Goal: Task Accomplishment & Management: Manage account settings

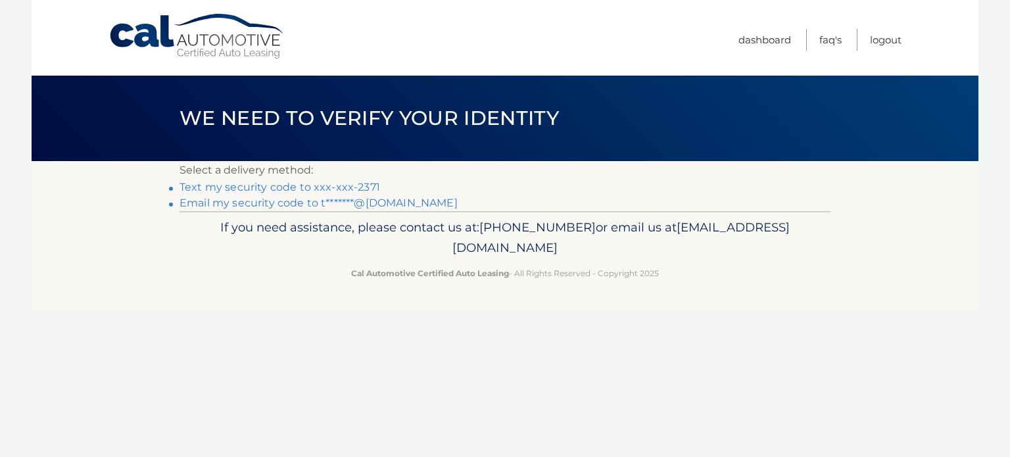
click at [358, 185] on link "Text my security code to xxx-xxx-2371" at bounding box center [279, 187] width 200 height 12
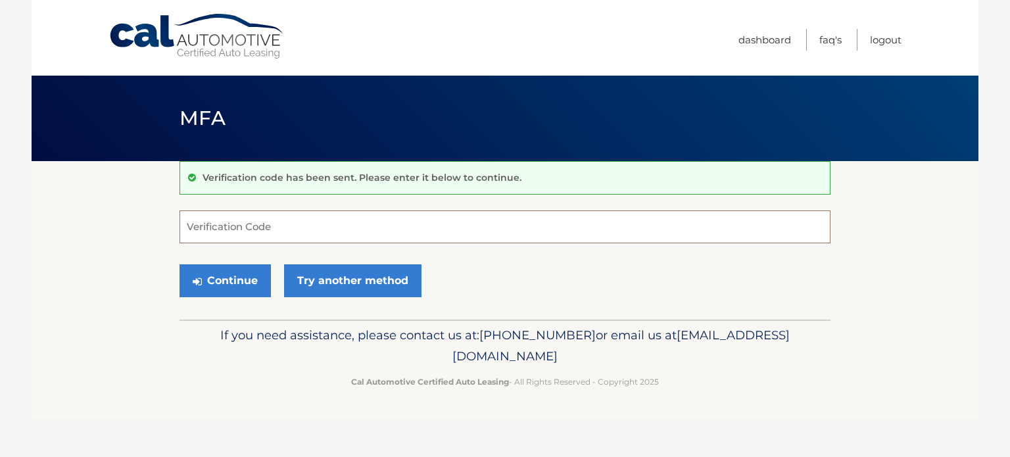
click at [220, 223] on input "Verification Code" at bounding box center [504, 226] width 651 height 33
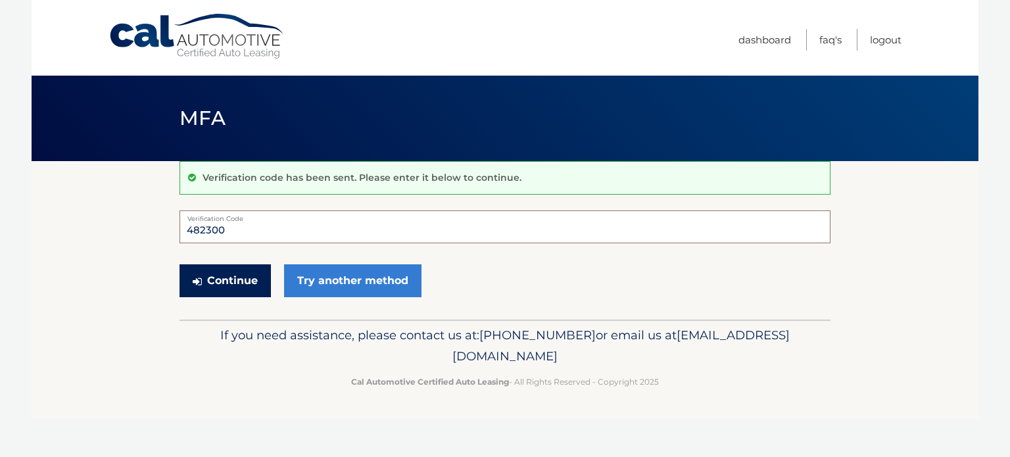
type input "482300"
click at [223, 285] on button "Continue" at bounding box center [224, 280] width 91 height 33
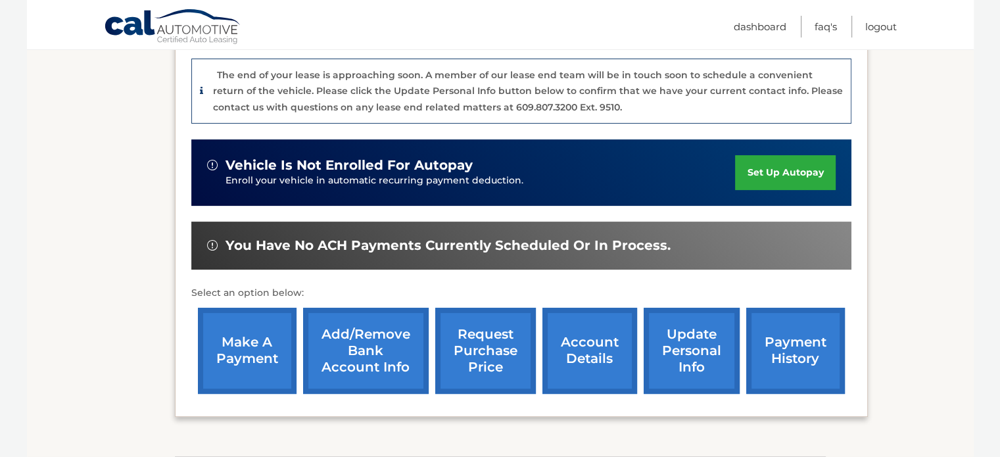
scroll to position [329, 0]
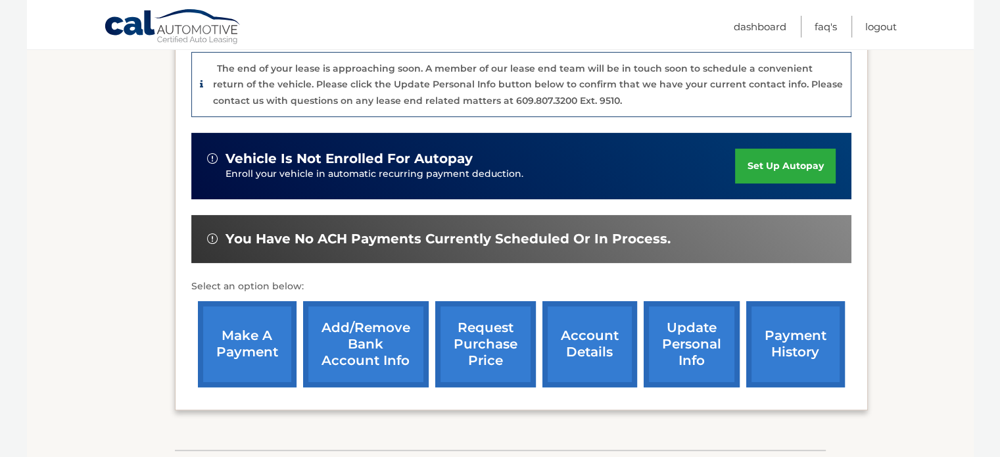
click at [231, 319] on link "make a payment" at bounding box center [247, 344] width 99 height 86
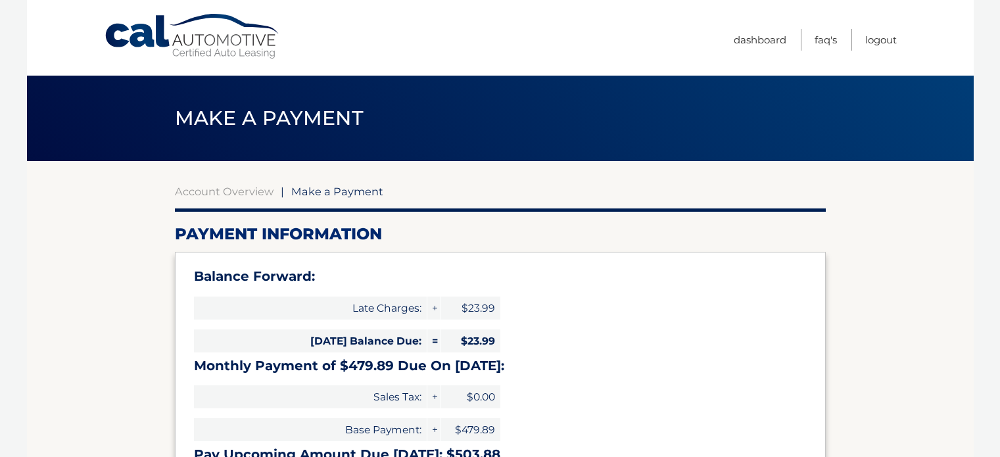
select select "NGE4Mzg5ZWMtMmYxNi00NTgxLThlNzMtMThhYzgxYWM2Mzg2"
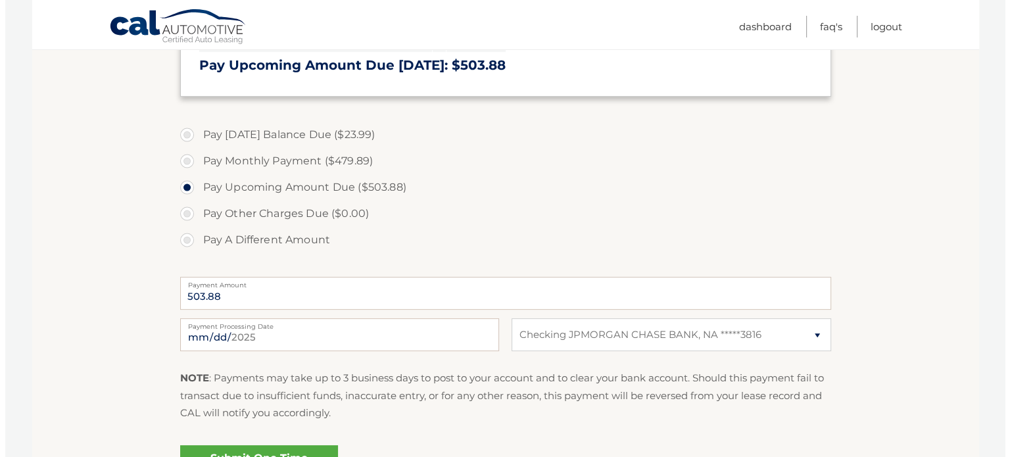
scroll to position [421, 0]
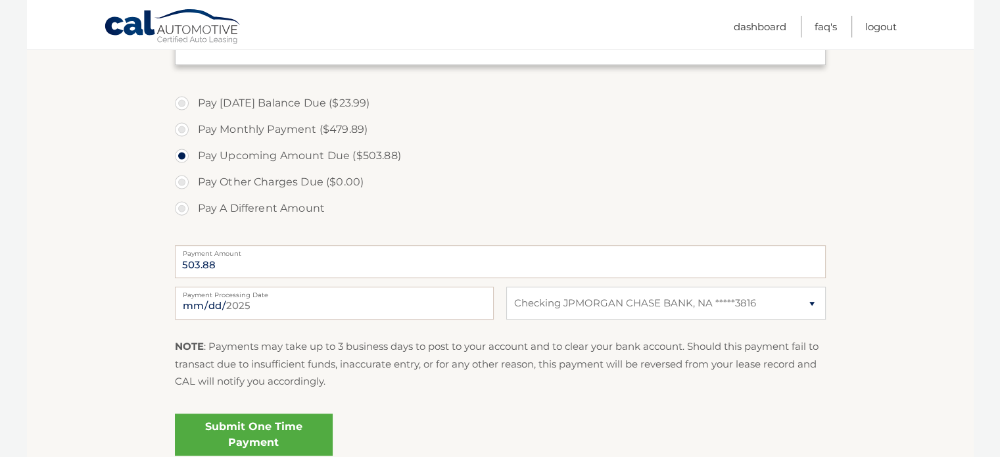
click at [227, 436] on link "Submit One Time Payment" at bounding box center [254, 434] width 158 height 42
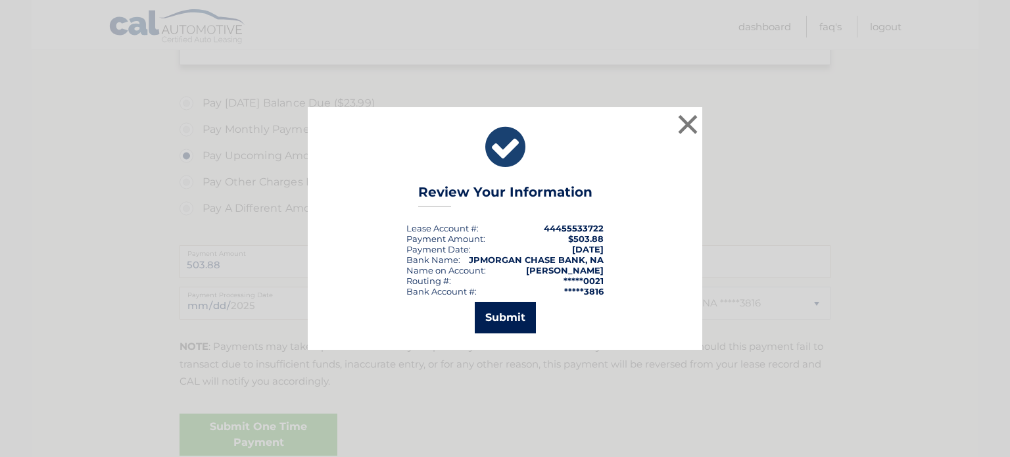
click at [516, 315] on button "Submit" at bounding box center [505, 318] width 61 height 32
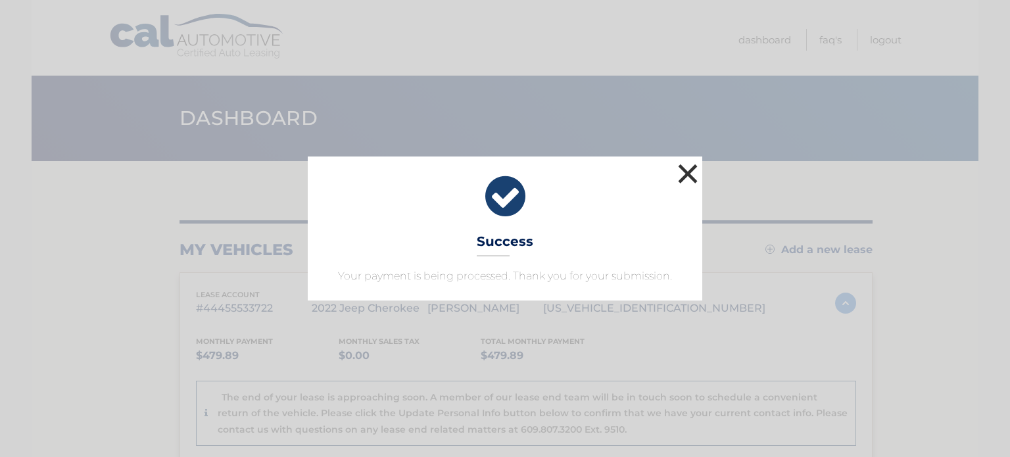
click at [685, 171] on button "×" at bounding box center [687, 173] width 26 height 26
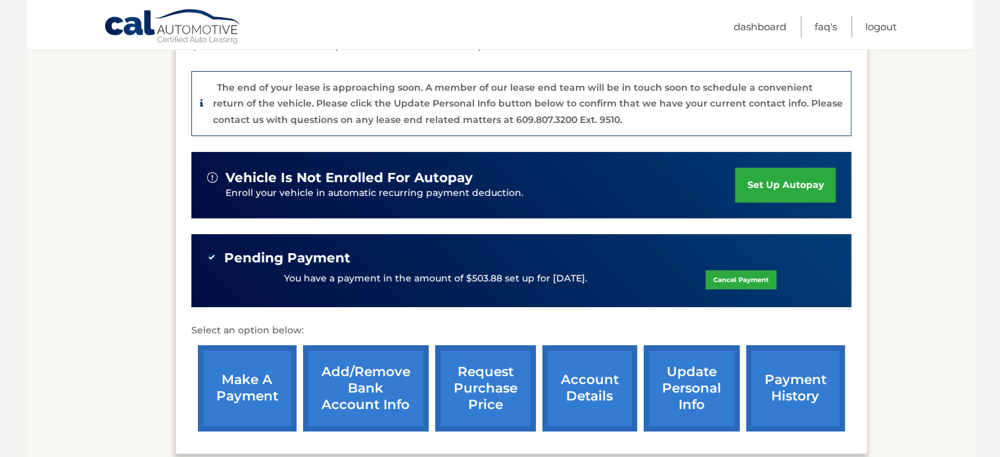
scroll to position [329, 0]
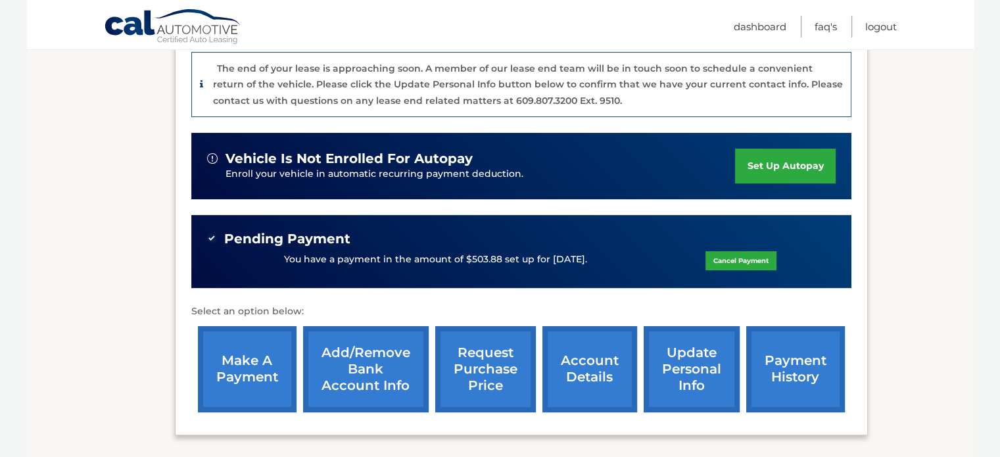
click at [789, 370] on link "payment history" at bounding box center [795, 369] width 99 height 86
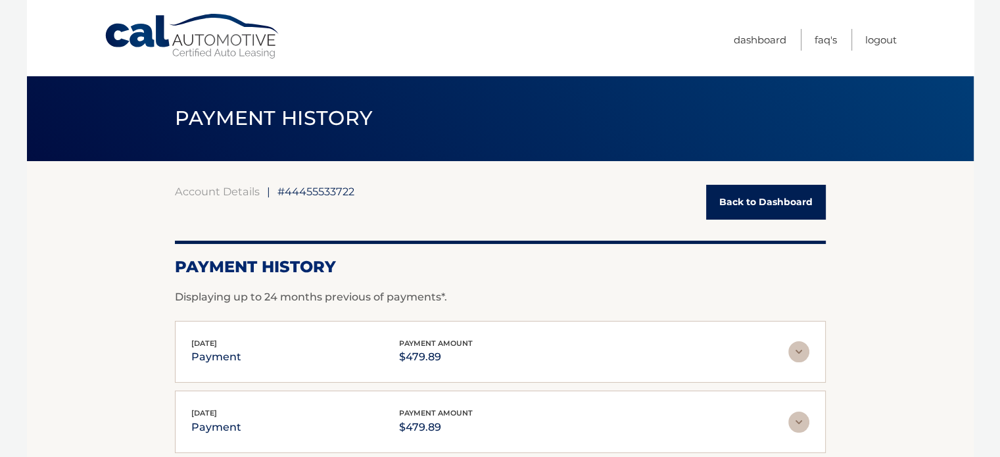
click at [764, 204] on link "Back to Dashboard" at bounding box center [766, 202] width 120 height 35
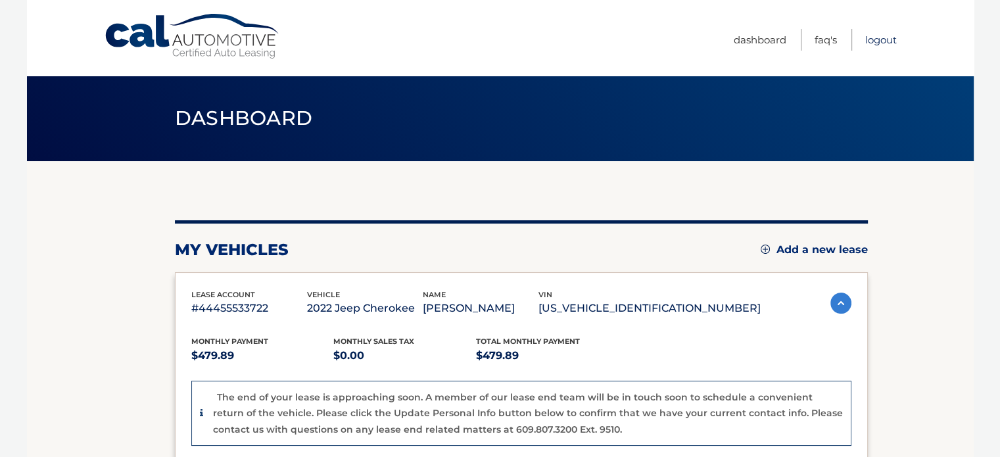
click at [875, 40] on link "Logout" at bounding box center [881, 40] width 32 height 22
